Goal: Use online tool/utility

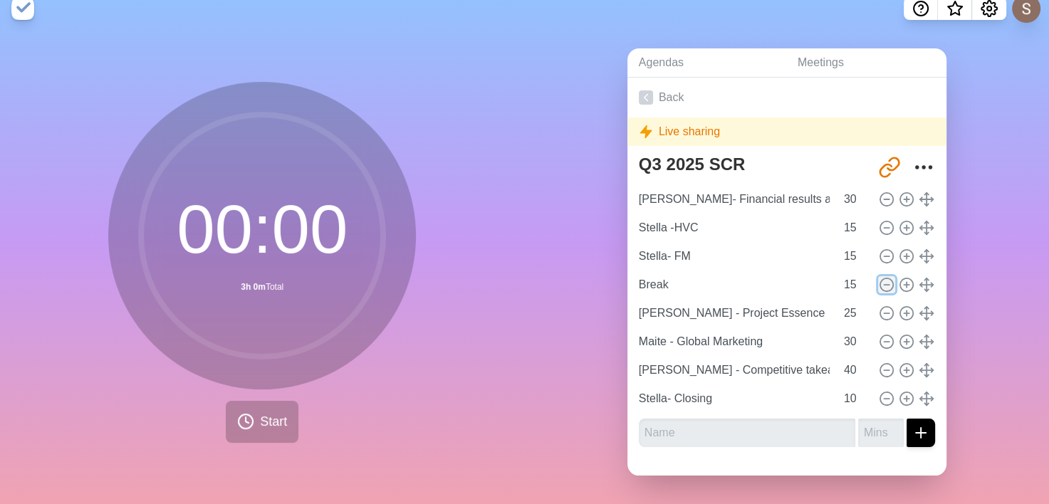
click at [878, 277] on icon at bounding box center [886, 285] width 16 height 16
type input "[PERSON_NAME] - Project Essence"
type input "25"
type input "Maite - Global Marketing"
type input "30"
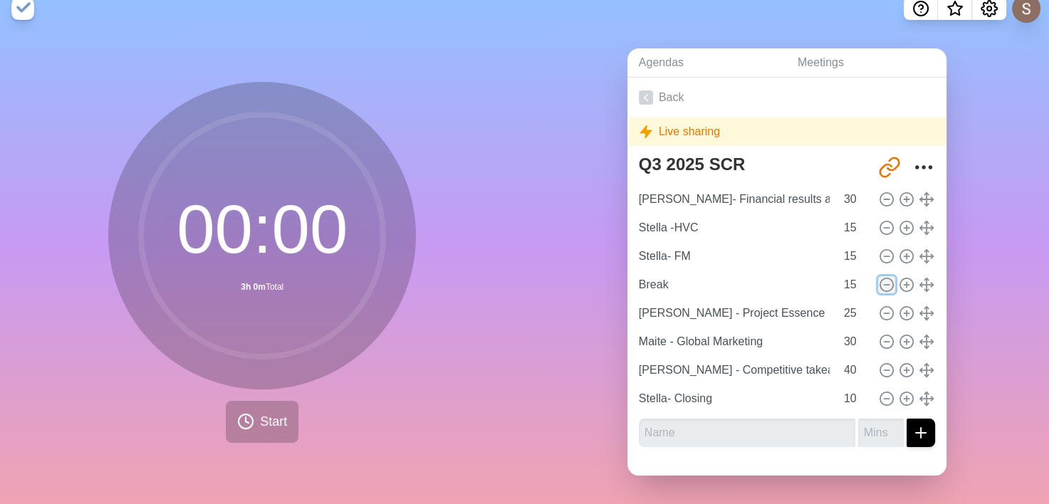
type input "[PERSON_NAME] - Competitive takeaway"
type input "40"
type input "Stella- Closing"
type input "10"
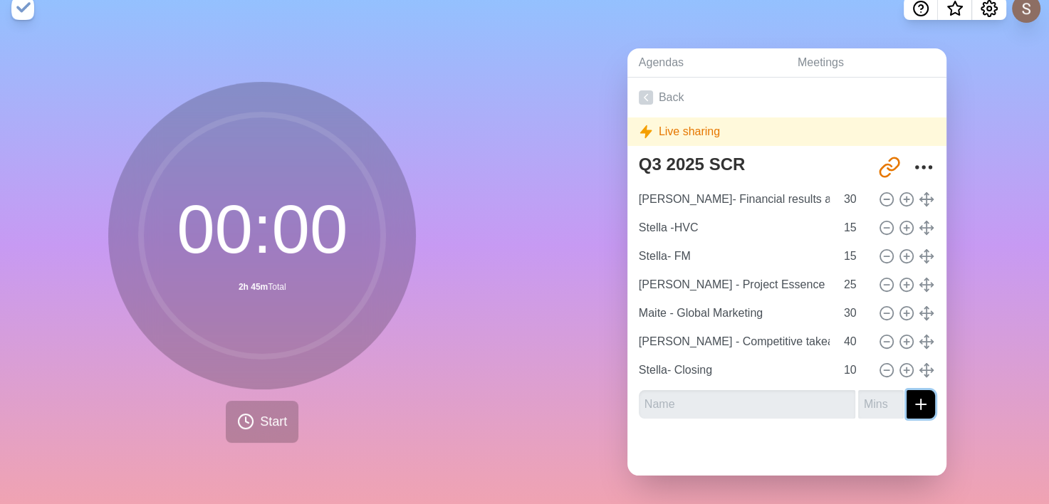
click at [912, 397] on icon "submit" at bounding box center [920, 404] width 17 height 17
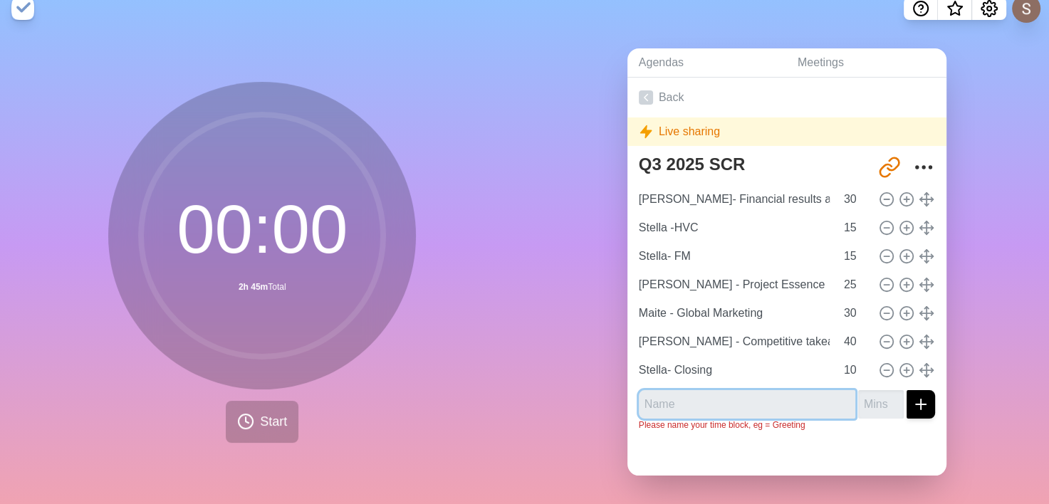
click at [747, 391] on input "text" at bounding box center [747, 404] width 216 height 28
type input "break"
click at [916, 404] on line "submit" at bounding box center [921, 404] width 10 height 0
type input "10"
click at [916, 424] on div "Q3 2025 SCR [URL][DOMAIN_NAME] [PERSON_NAME]- Financial results and outlook 30 …" at bounding box center [786, 296] width 319 height 294
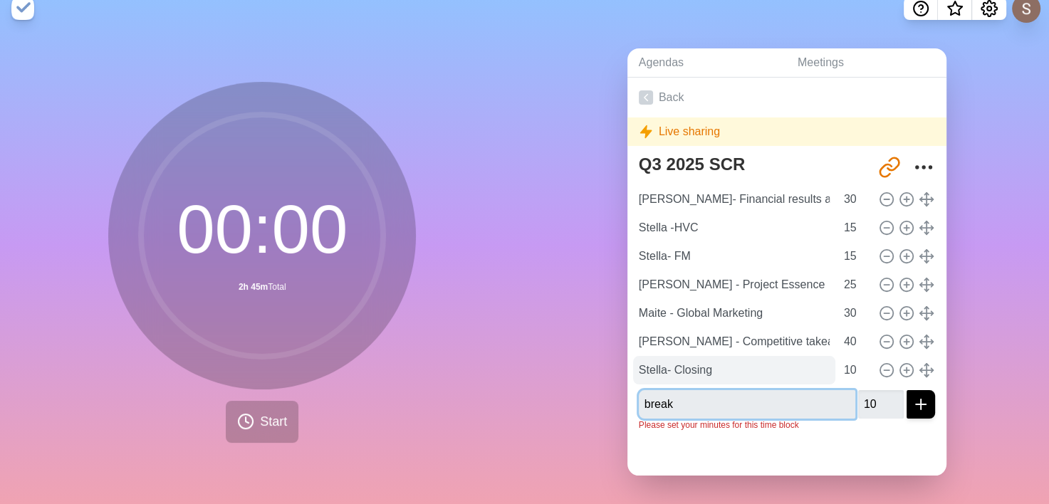
drag, startPoint x: 758, startPoint y: 399, endPoint x: 761, endPoint y: 362, distance: 36.4
click at [761, 362] on div "Q3 2025 SCR [URL][DOMAIN_NAME] [PERSON_NAME]- Financial results and outlook 30 …" at bounding box center [786, 296] width 319 height 294
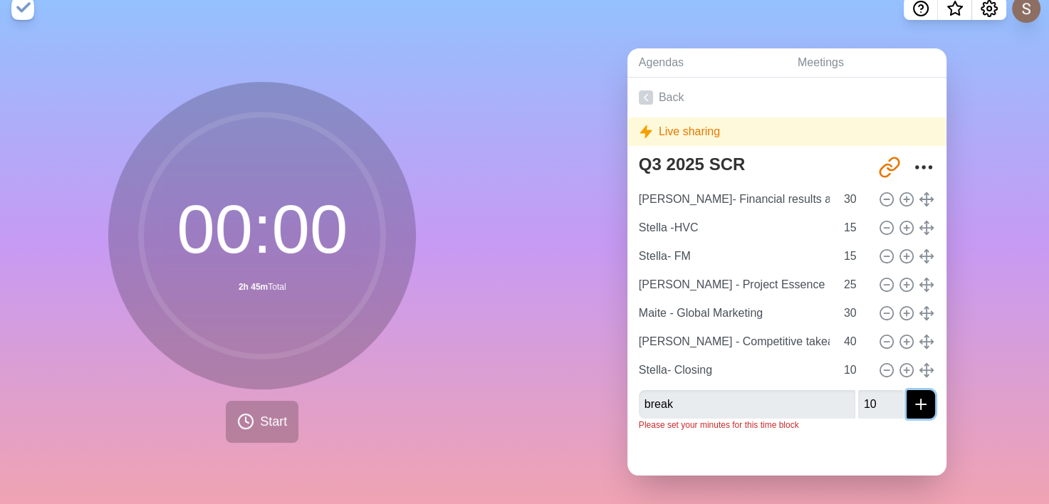
click at [912, 397] on icon "submit" at bounding box center [920, 404] width 17 height 17
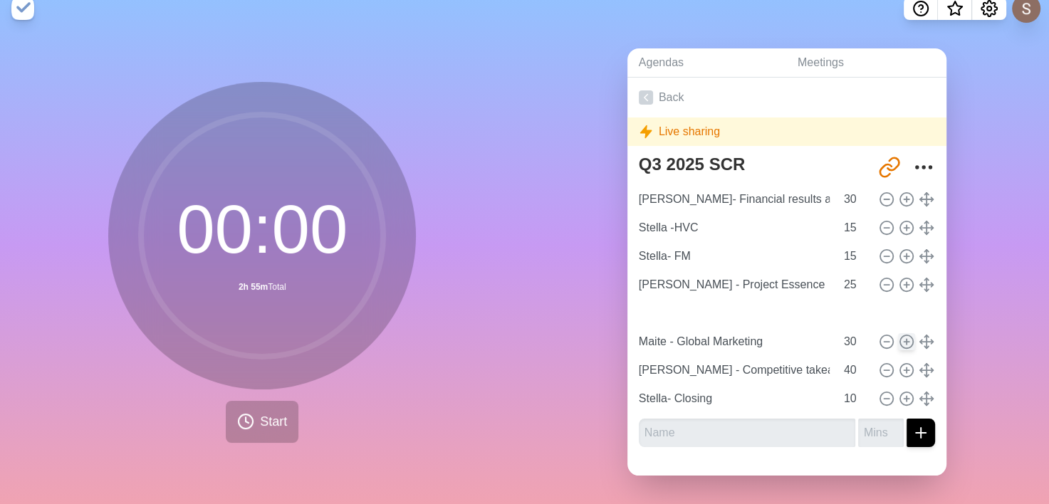
type input "break"
type input "10"
type input "Maite - Global Marketing"
type input "30"
type input "[PERSON_NAME] - Competitive takeaway"
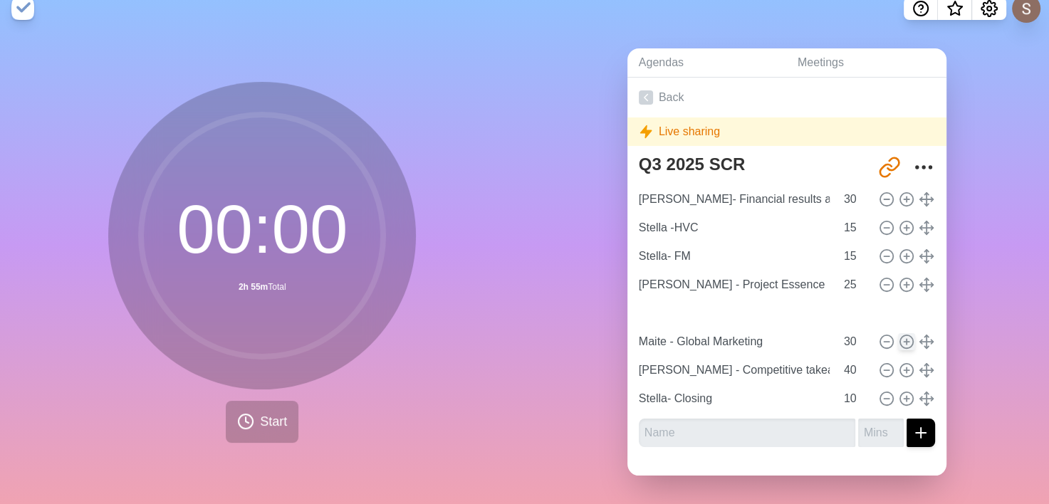
type input "40"
type input "Stella- Closing"
click at [260, 412] on span "Start" at bounding box center [273, 421] width 27 height 19
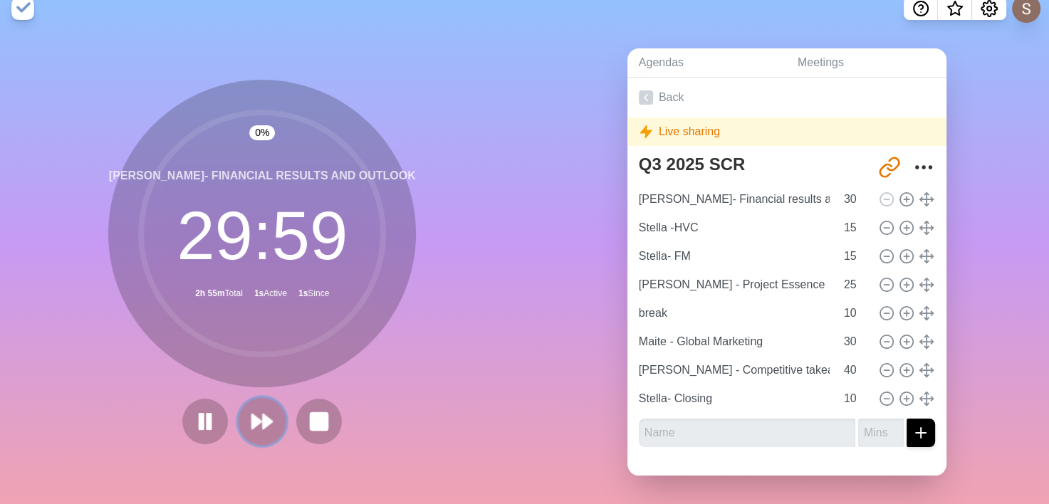
click at [253, 416] on icon at bounding box center [262, 421] width 24 height 24
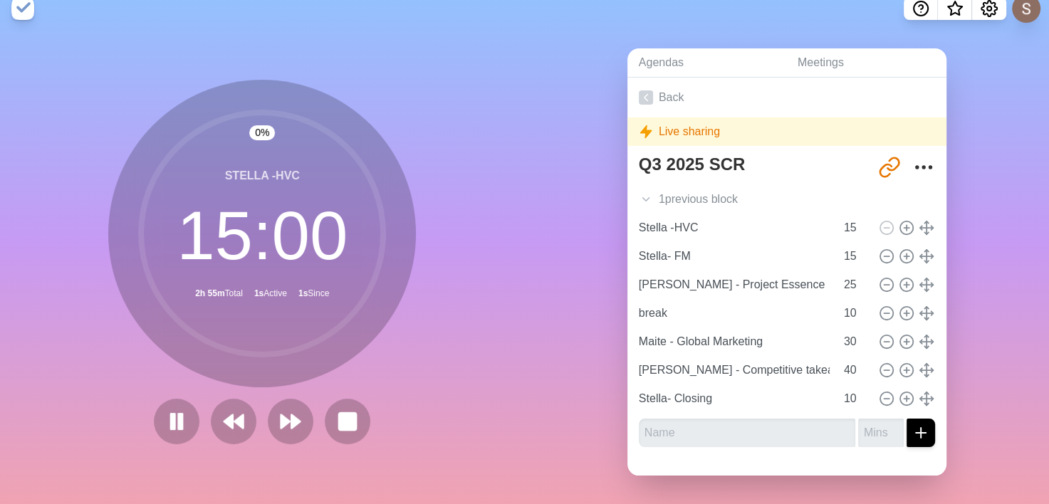
click at [253, 408] on div at bounding box center [262, 422] width 228 height 46
click at [281, 409] on icon at bounding box center [290, 421] width 24 height 24
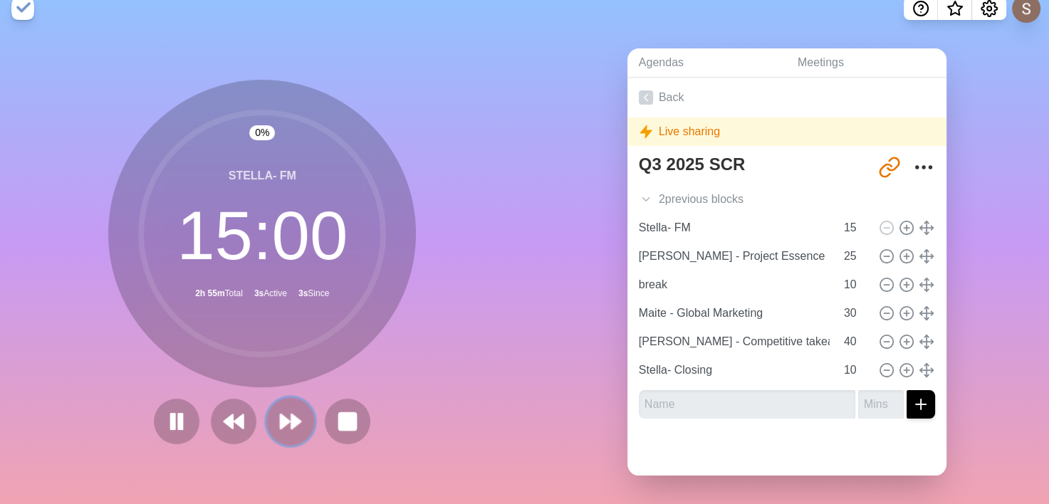
click at [283, 409] on icon at bounding box center [290, 421] width 24 height 24
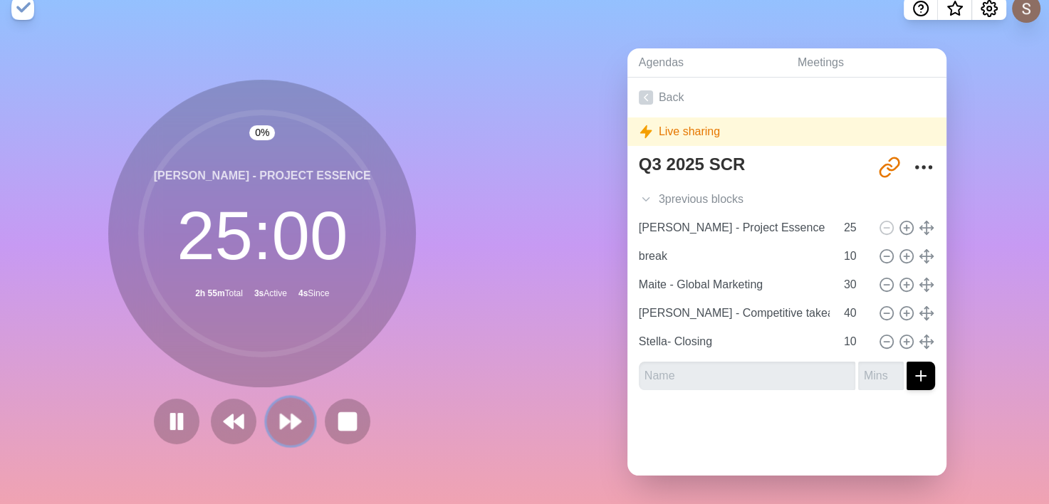
click at [292, 414] on polygon at bounding box center [296, 421] width 9 height 14
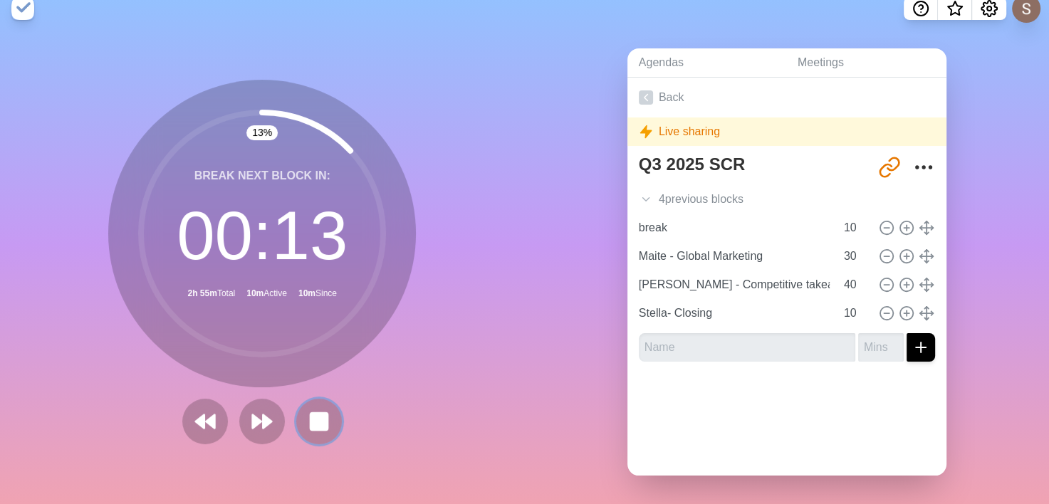
drag, startPoint x: 313, startPoint y: 401, endPoint x: 301, endPoint y: 411, distance: 16.1
click at [313, 413] on rect at bounding box center [318, 421] width 17 height 17
